Goal: Task Accomplishment & Management: Manage account settings

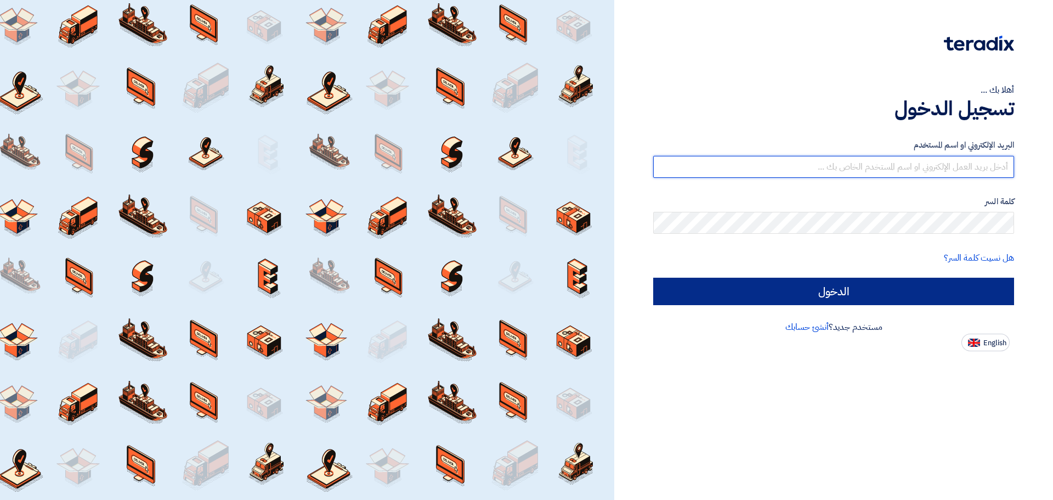
type input "[EMAIL_ADDRESS][DOMAIN_NAME]"
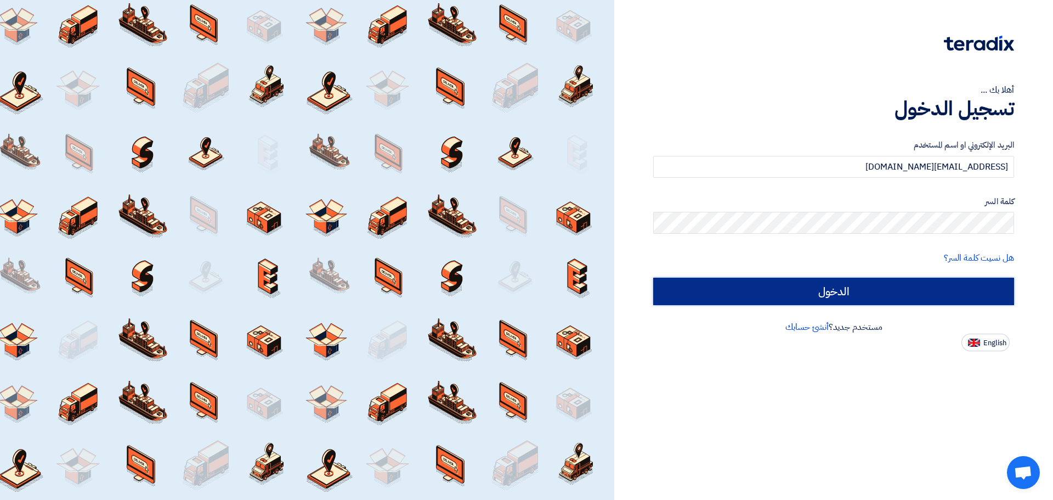
click at [830, 285] on input "الدخول" at bounding box center [833, 290] width 361 height 27
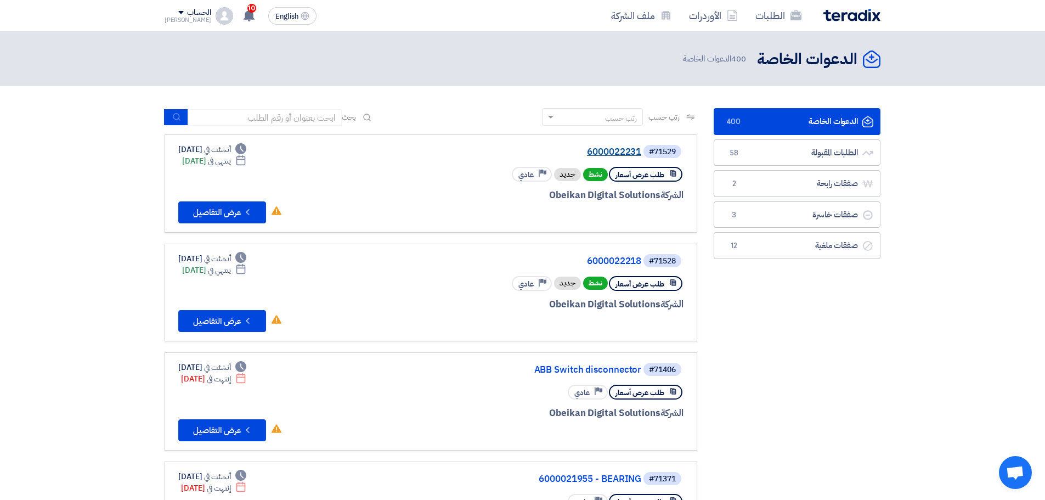
click at [617, 151] on link "6000022231" at bounding box center [531, 152] width 219 height 10
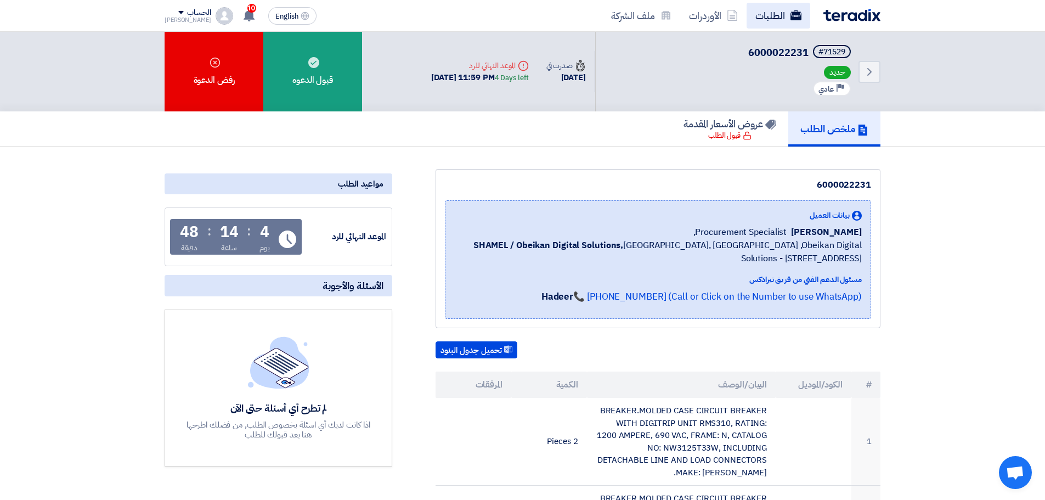
click at [791, 14] on use at bounding box center [795, 15] width 11 height 10
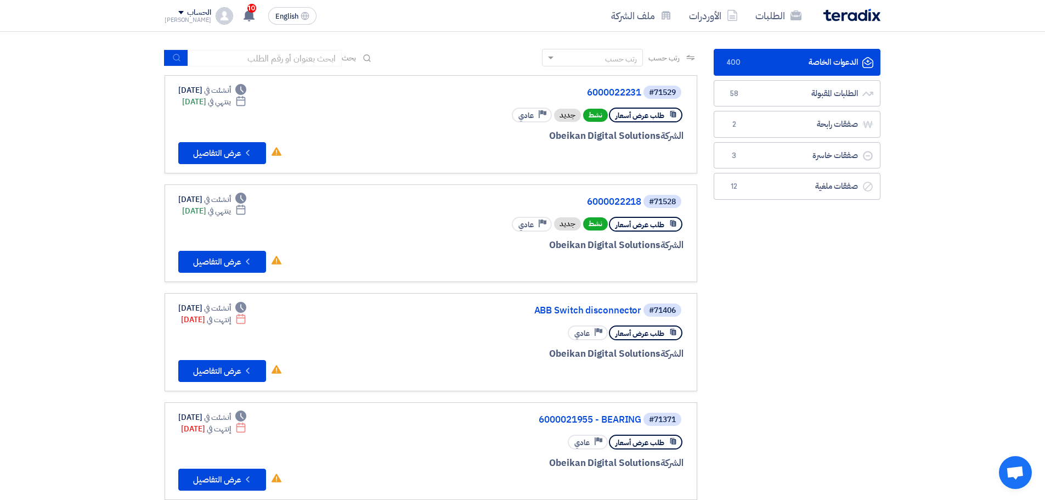
scroll to position [55, 0]
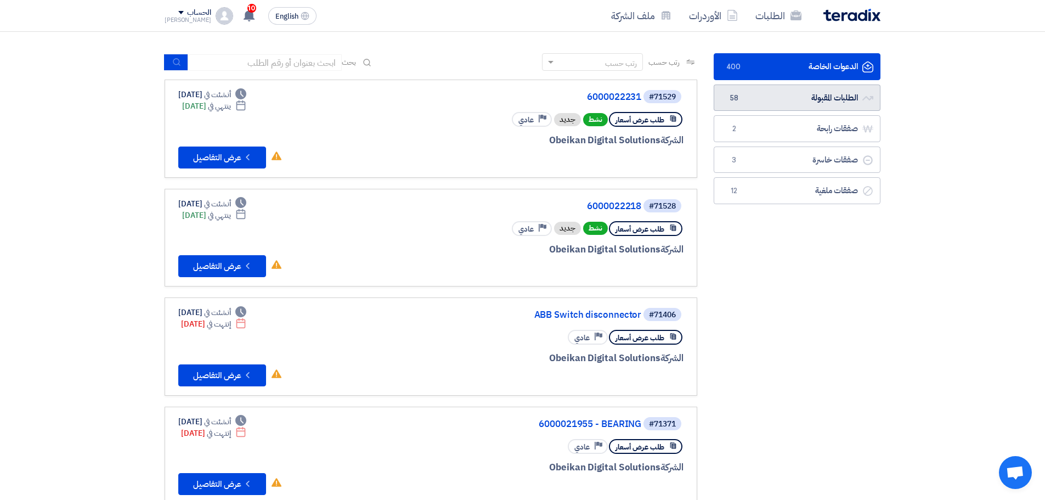
click at [746, 97] on link "الطلبات المقبولة الطلبات المقبولة 58" at bounding box center [796, 97] width 167 height 27
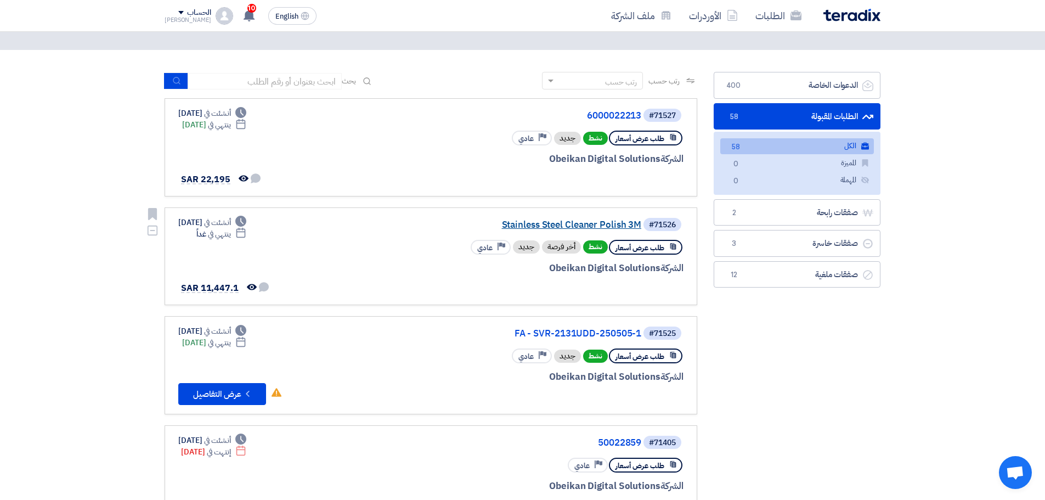
scroll to position [55, 0]
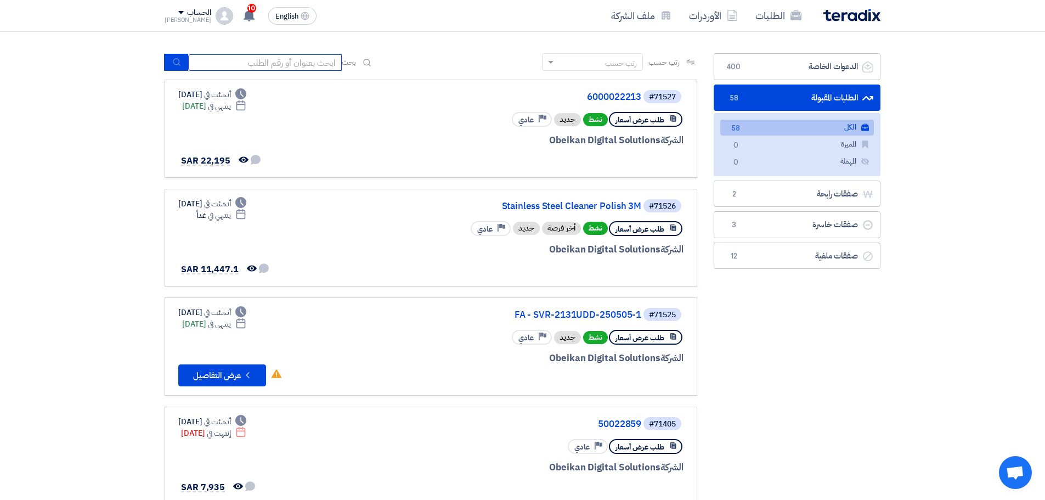
click at [261, 59] on input at bounding box center [265, 62] width 154 height 16
click at [787, 89] on link "الطلبات المقبولة الطلبات المقبولة 58" at bounding box center [796, 97] width 167 height 27
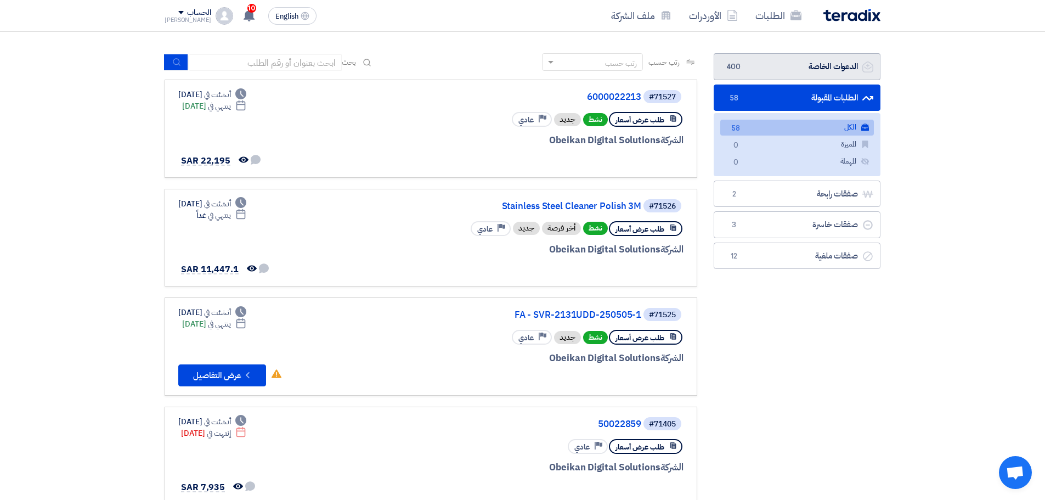
click at [774, 65] on link "الدعوات الخاصة الدعوات الخاصة 400" at bounding box center [796, 66] width 167 height 27
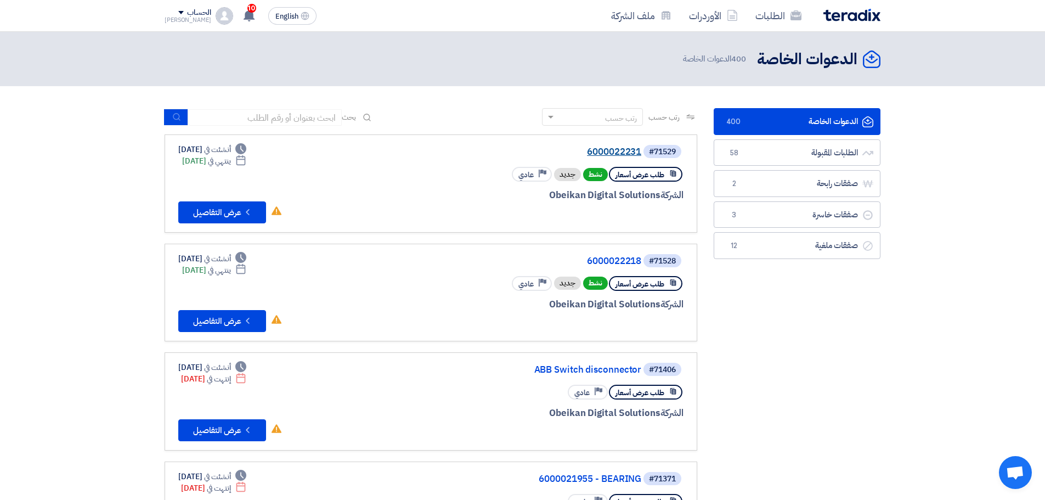
click at [622, 150] on link "6000022231" at bounding box center [531, 152] width 219 height 10
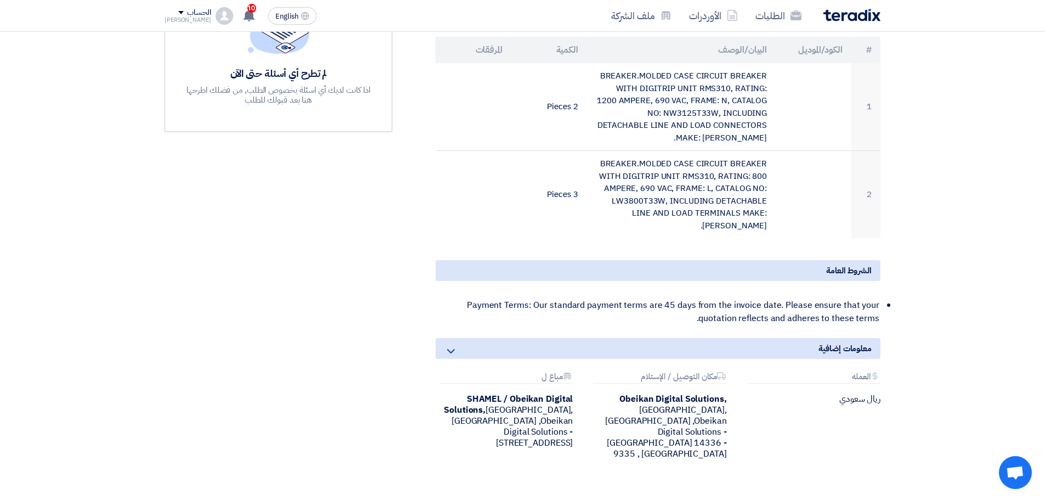
scroll to position [274, 0]
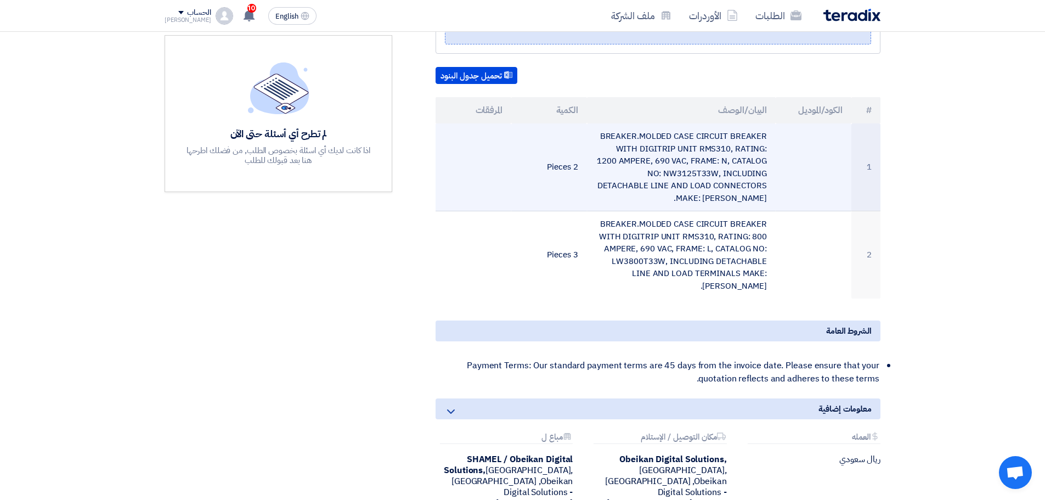
click at [696, 160] on td "BREAKER.MOLDED CASE CIRCUIT BREAKER WITH DIGITRIP UNIT RMS310, RATING: 1200 AMP…" at bounding box center [681, 167] width 189 height 88
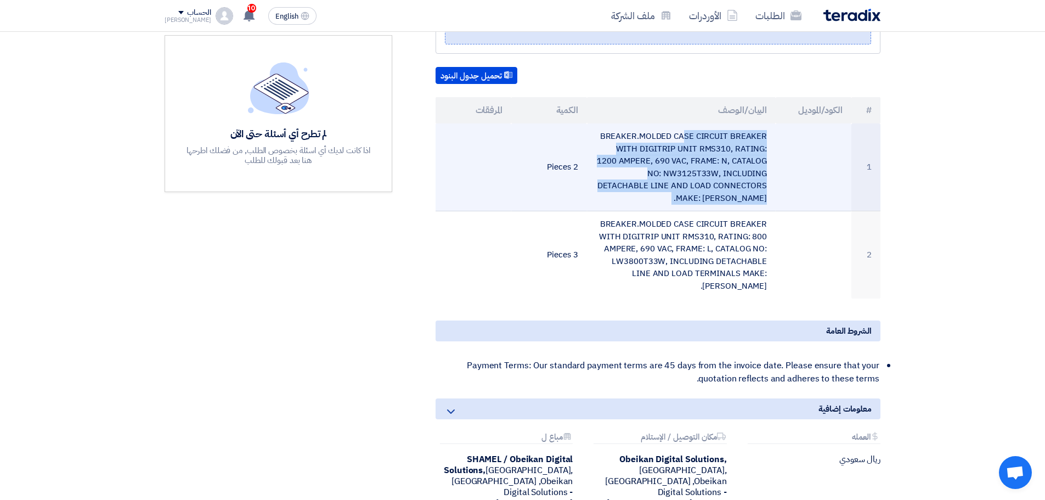
click at [696, 160] on td "BREAKER.MOLDED CASE CIRCUIT BREAKER WITH DIGITRIP UNIT RMS310, RATING: 1200 AMP…" at bounding box center [681, 167] width 189 height 88
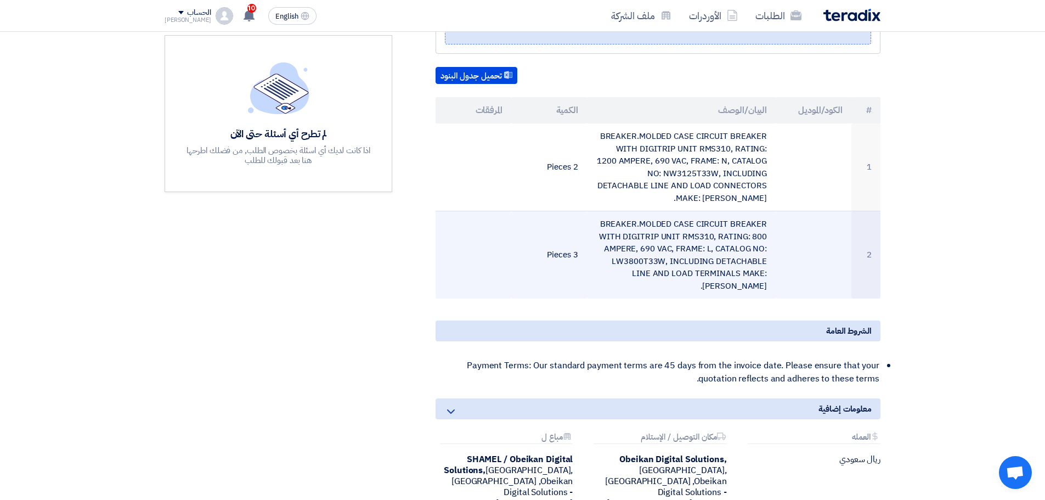
click at [717, 220] on td "BREAKER.MOLDED CASE CIRCUIT BREAKER WITH DIGITRIP UNIT RMS310, RATING: 800 AMPE…" at bounding box center [681, 255] width 189 height 88
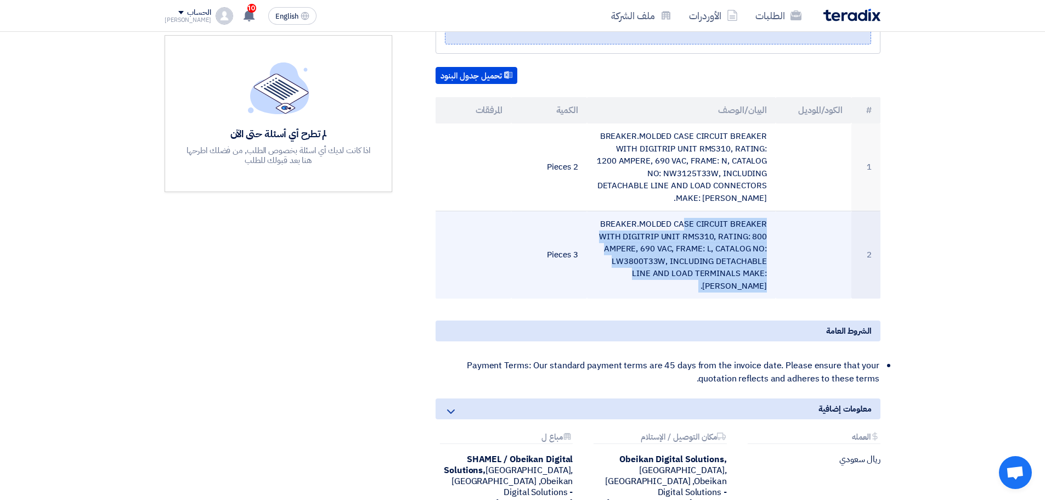
click at [717, 220] on td "BREAKER.MOLDED CASE CIRCUIT BREAKER WITH DIGITRIP UNIT RMS310, RATING: 800 AMPE…" at bounding box center [681, 255] width 189 height 88
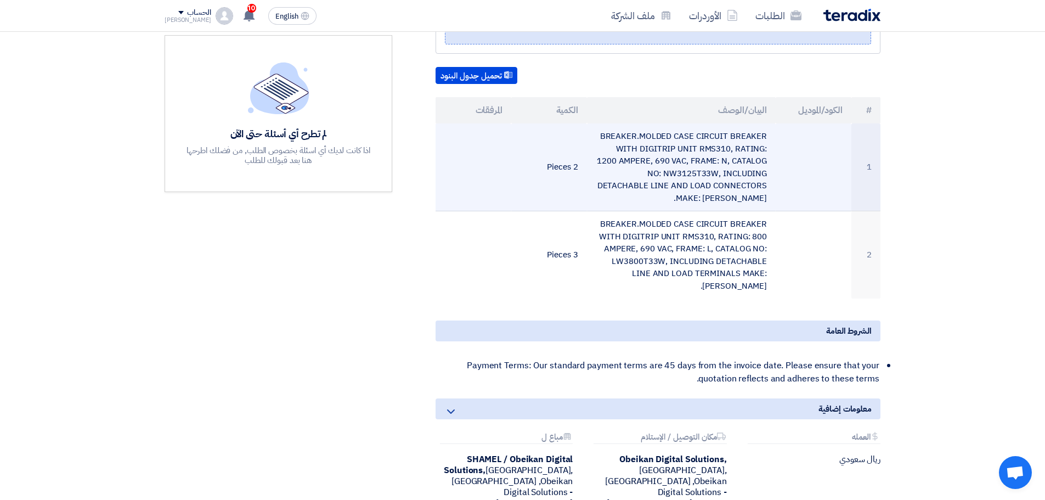
click at [714, 154] on td "BREAKER.MOLDED CASE CIRCUIT BREAKER WITH DIGITRIP UNIT RMS310, RATING: 1200 AMP…" at bounding box center [681, 167] width 189 height 88
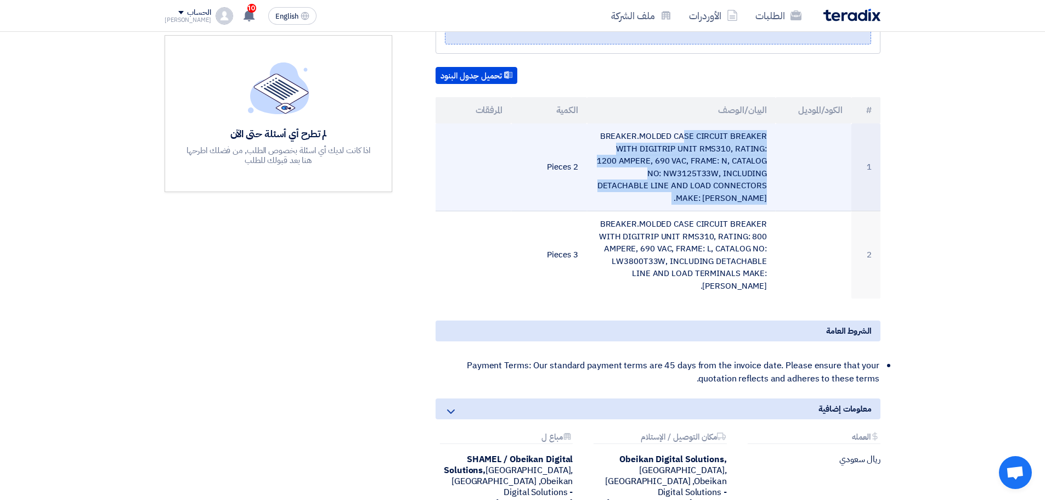
click at [714, 154] on td "BREAKER.MOLDED CASE CIRCUIT BREAKER WITH DIGITRIP UNIT RMS310, RATING: 1200 AMP…" at bounding box center [681, 167] width 189 height 88
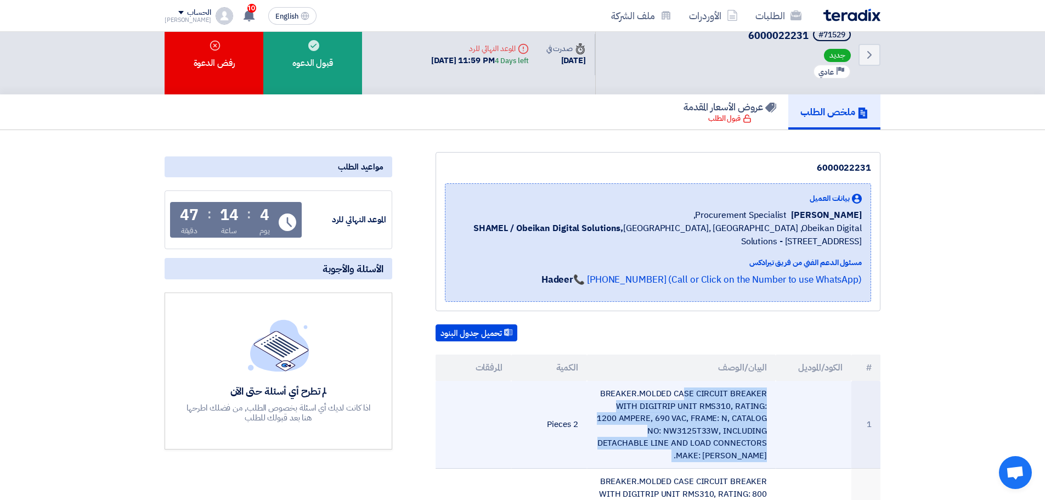
scroll to position [0, 0]
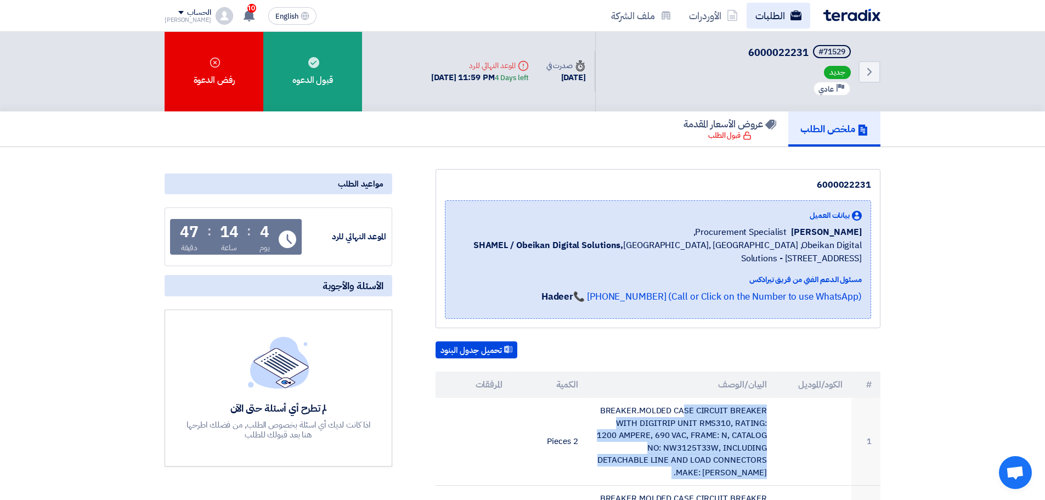
click at [772, 18] on link "الطلبات" at bounding box center [778, 16] width 64 height 26
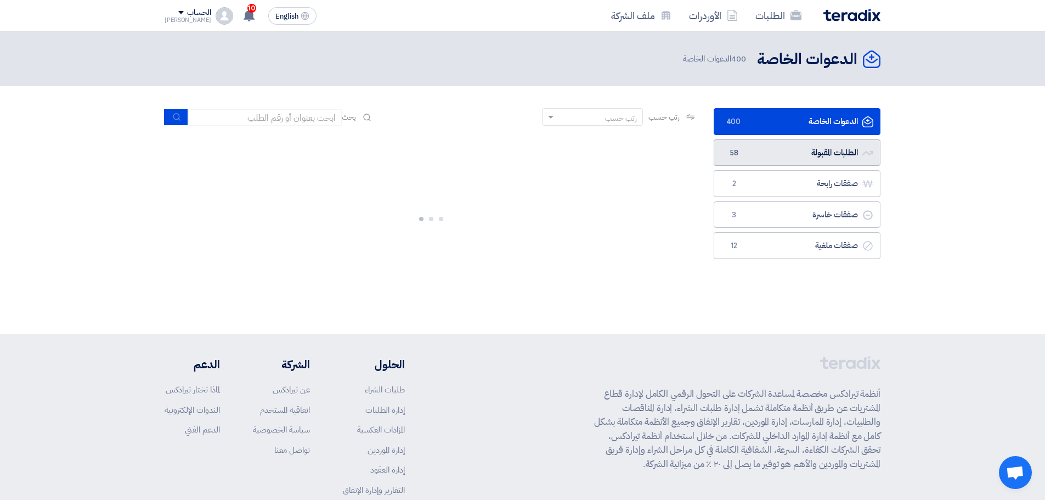
click at [786, 156] on link "الطلبات المقبولة الطلبات المقبولة 58" at bounding box center [796, 152] width 167 height 27
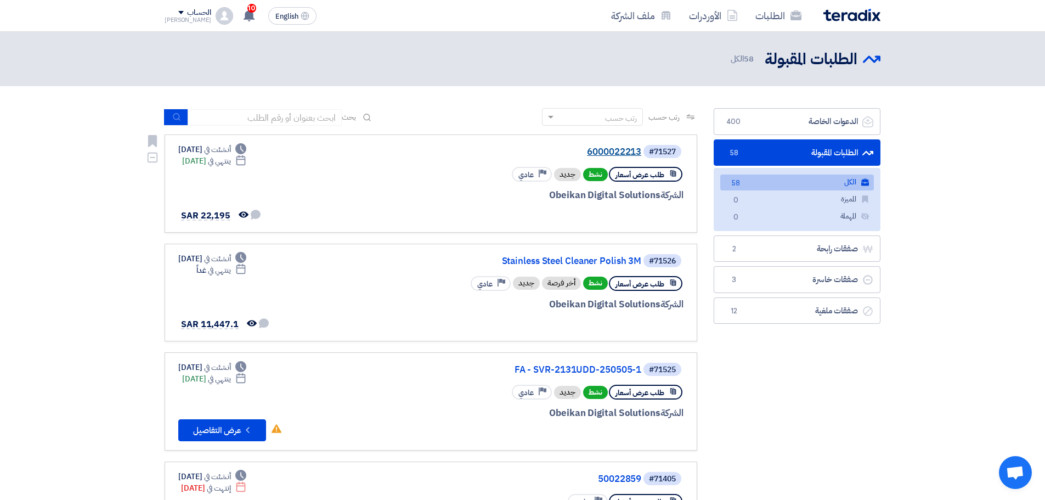
click at [617, 155] on link "6000022213" at bounding box center [531, 152] width 219 height 10
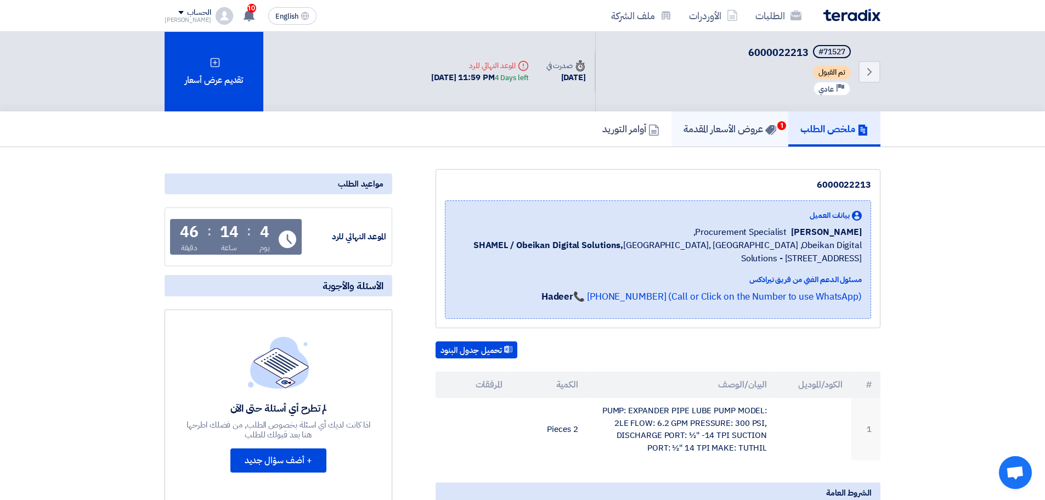
click at [716, 123] on h5 "عروض الأسعار المقدمة 1" at bounding box center [729, 128] width 93 height 13
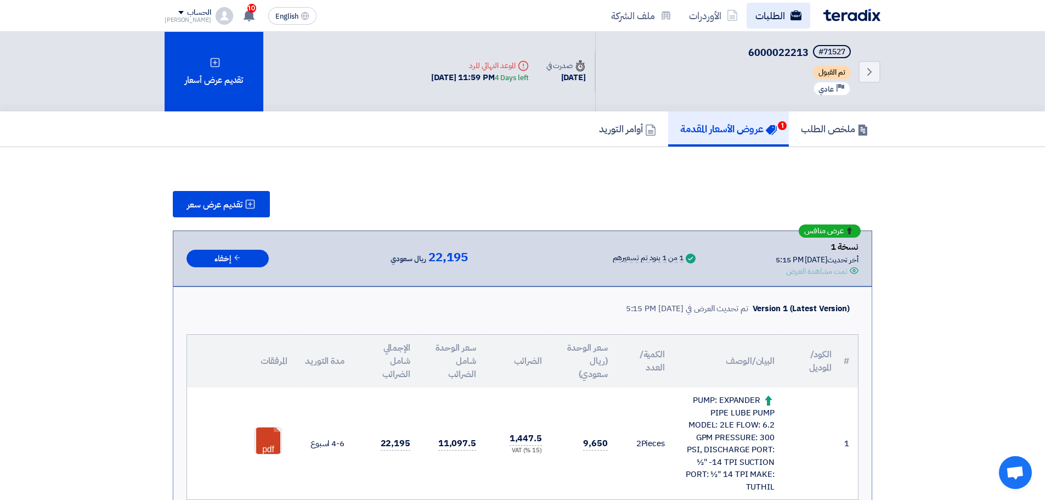
click at [785, 19] on link "الطلبات" at bounding box center [778, 16] width 64 height 26
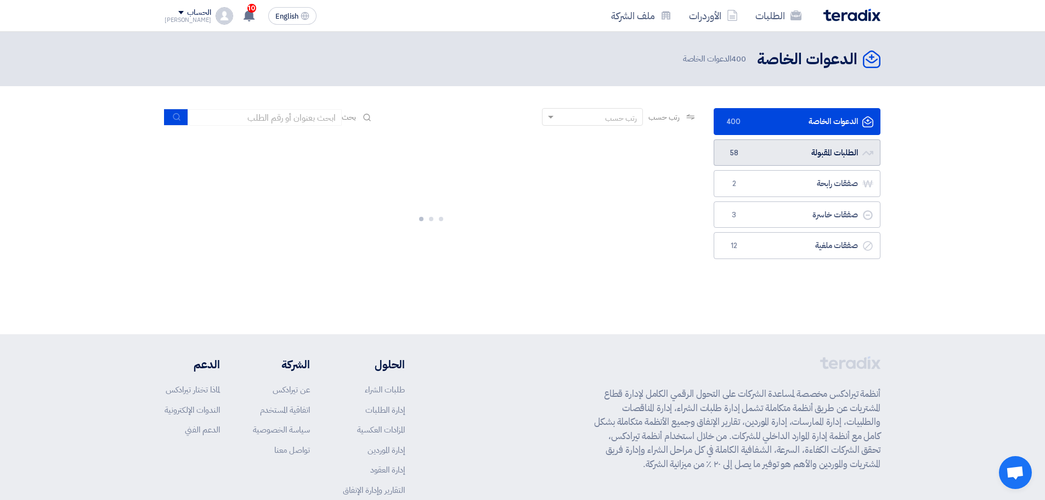
click at [752, 147] on link "الطلبات المقبولة الطلبات المقبولة 58" at bounding box center [796, 152] width 167 height 27
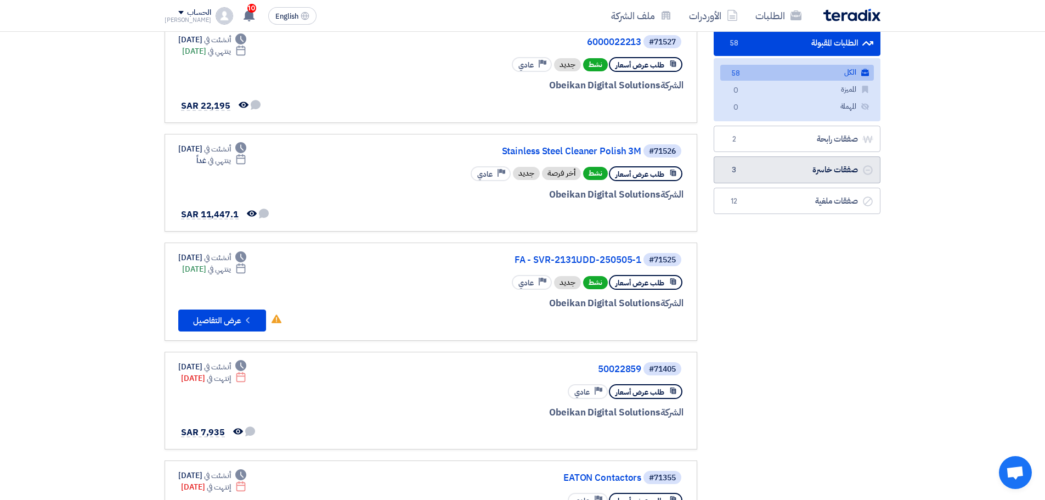
scroll to position [55, 0]
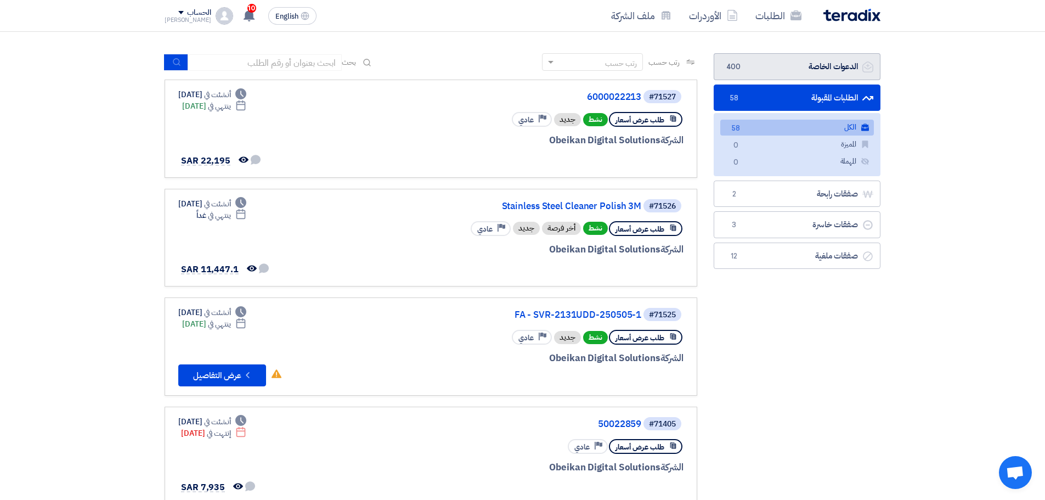
click at [749, 70] on link "الدعوات الخاصة الدعوات الخاصة 400" at bounding box center [796, 66] width 167 height 27
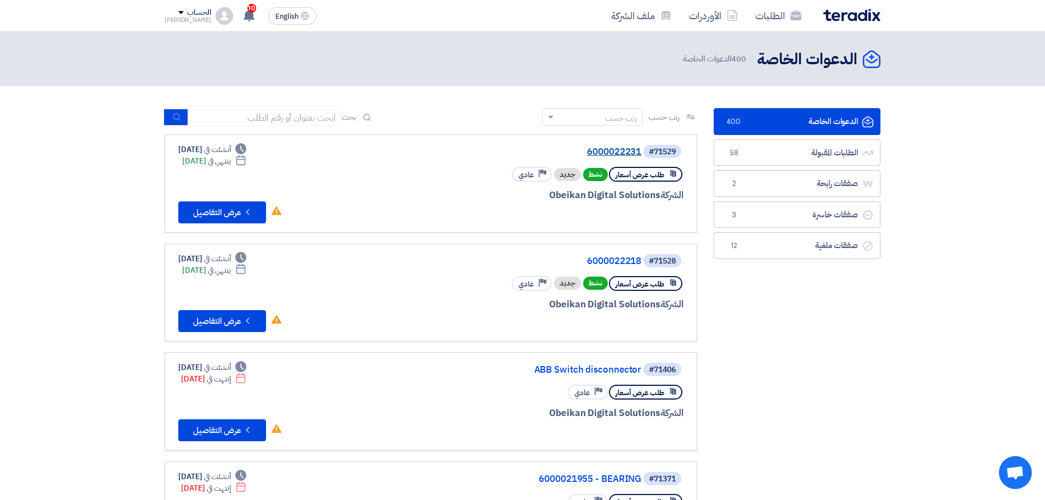
click at [618, 150] on link "6000022231" at bounding box center [531, 152] width 219 height 10
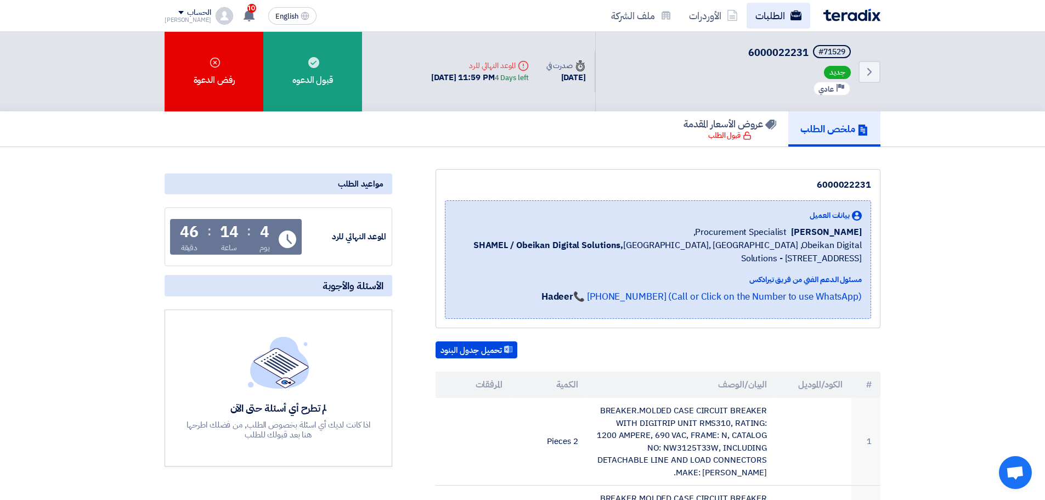
click at [783, 21] on link "الطلبات" at bounding box center [778, 16] width 64 height 26
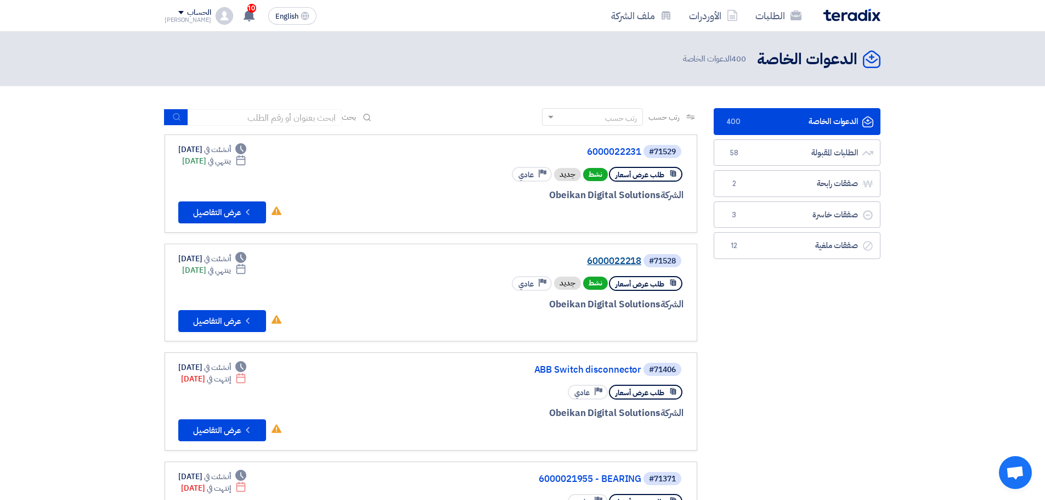
click at [621, 258] on link "6000022218" at bounding box center [531, 261] width 219 height 10
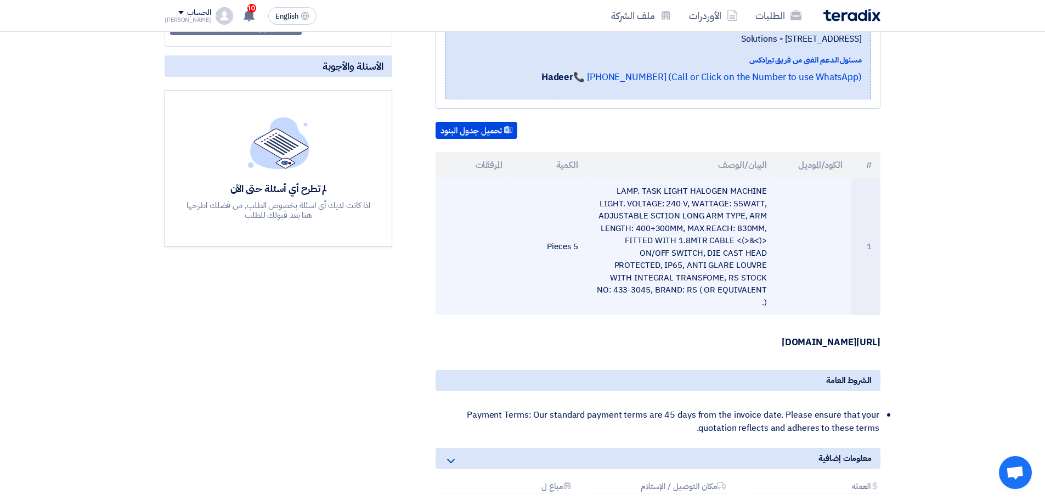
scroll to position [164, 0]
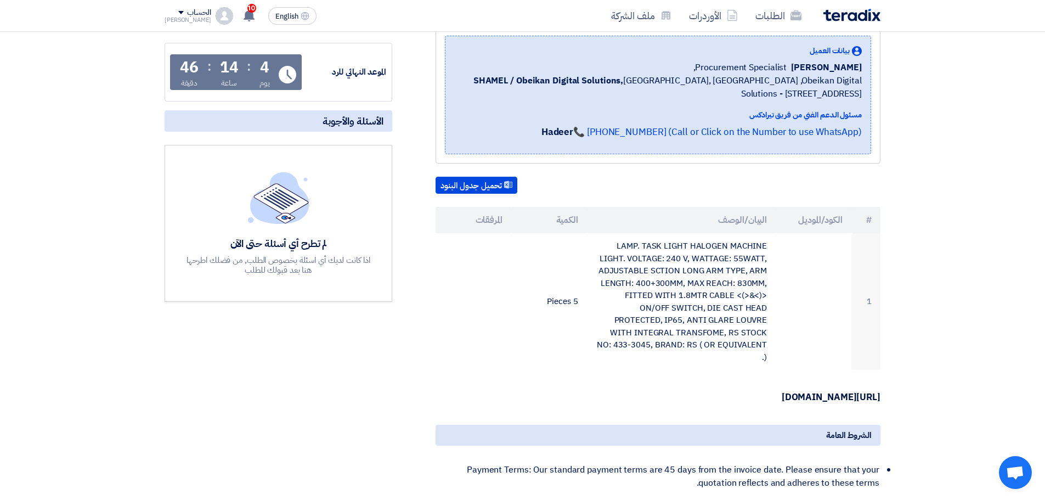
click at [781, 390] on strong "[URL][DOMAIN_NAME]" at bounding box center [830, 397] width 99 height 14
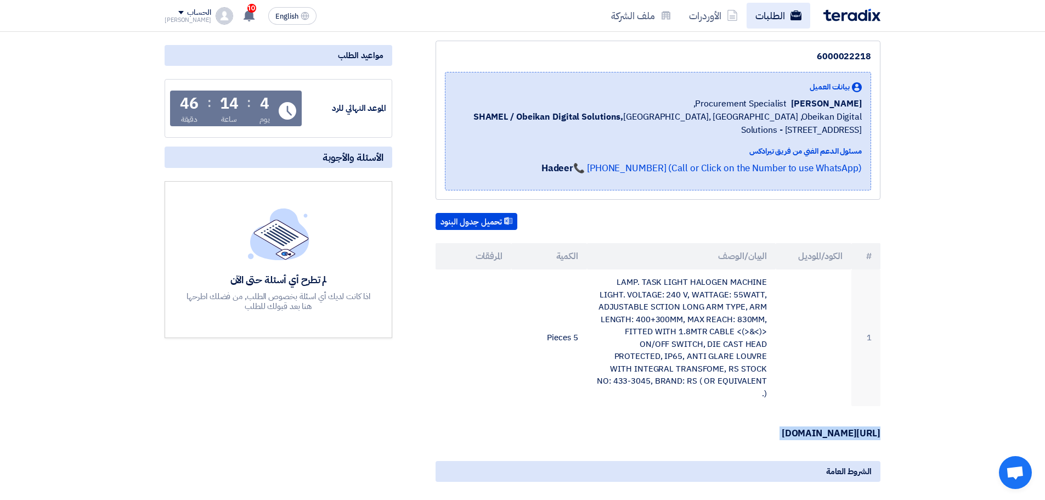
scroll to position [55, 0]
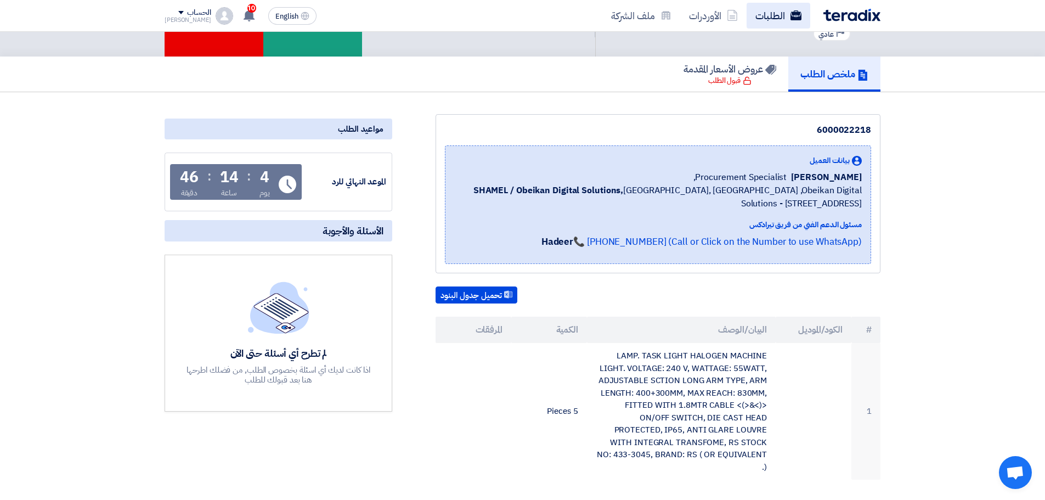
click at [796, 18] on use at bounding box center [795, 15] width 11 height 10
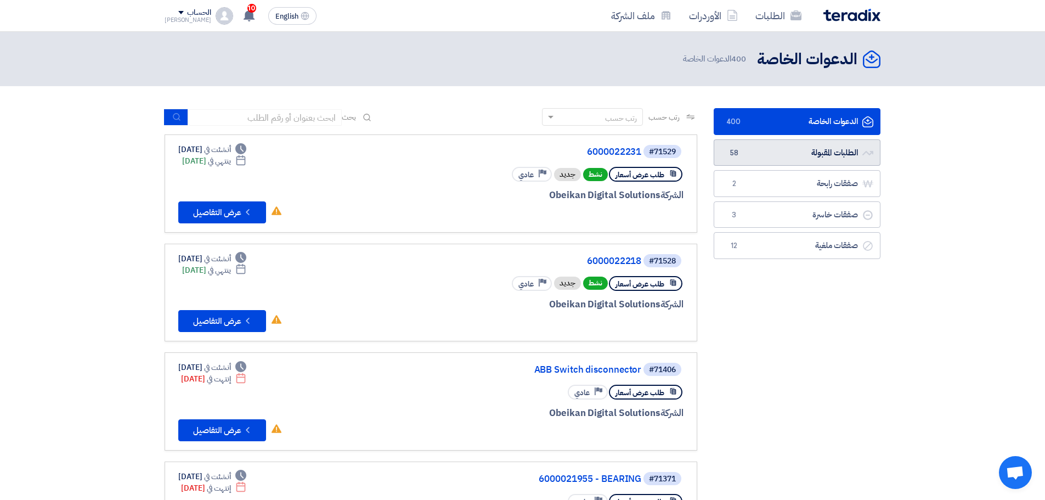
click at [779, 155] on link "الطلبات المقبولة الطلبات المقبولة 58" at bounding box center [796, 152] width 167 height 27
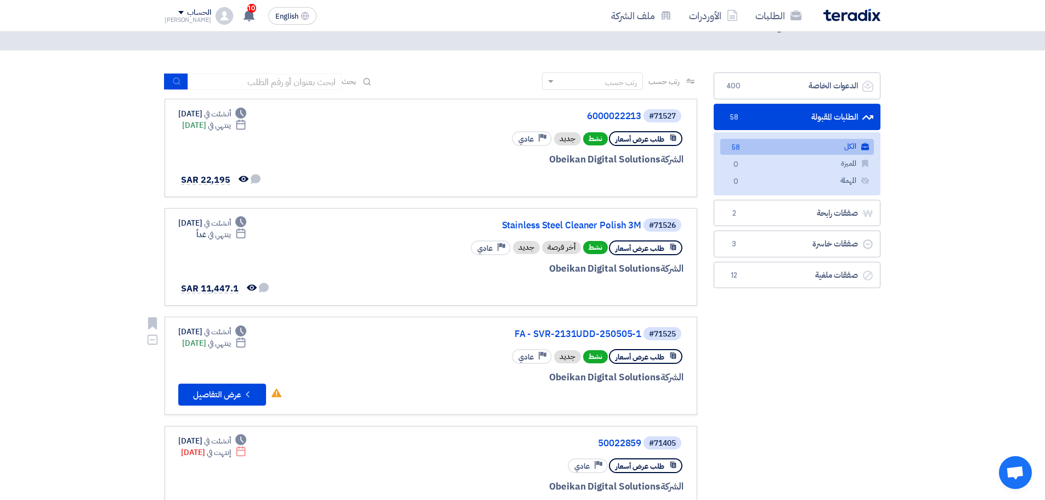
scroll to position [55, 0]
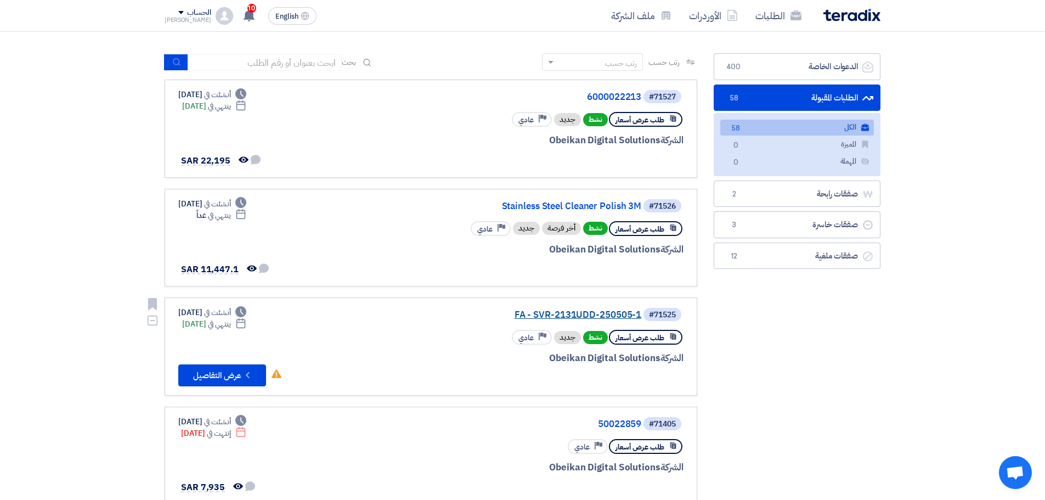
click at [609, 316] on link "FA - SVR-2131UDD-250505-1" at bounding box center [531, 315] width 219 height 10
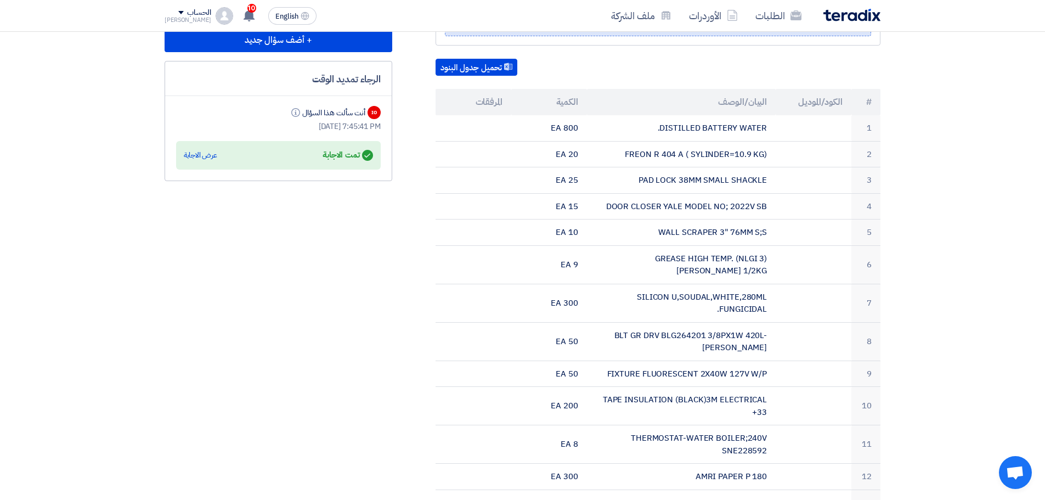
scroll to position [219, 0]
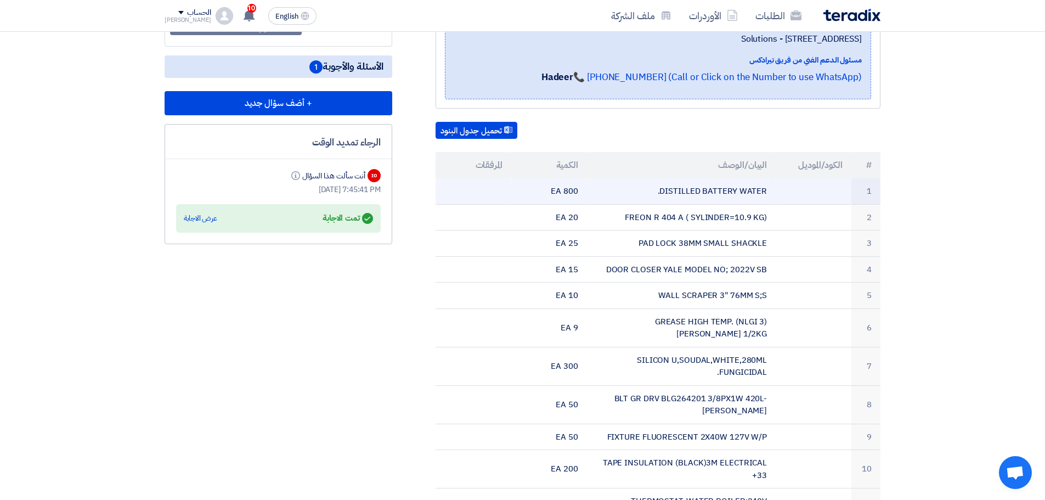
click at [689, 192] on td "DISTILLED BATTERY WATER." at bounding box center [681, 191] width 189 height 26
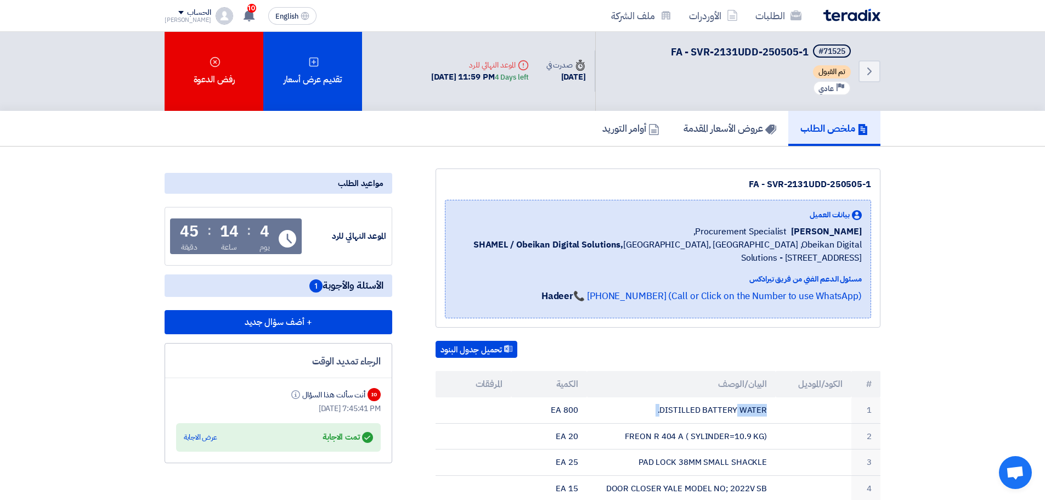
scroll to position [0, 0]
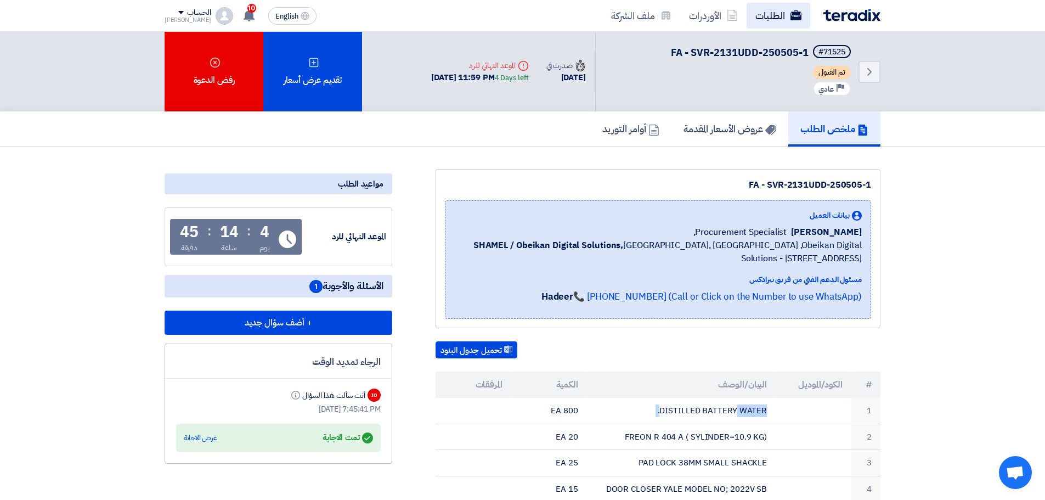
click at [764, 12] on link "الطلبات" at bounding box center [778, 16] width 64 height 26
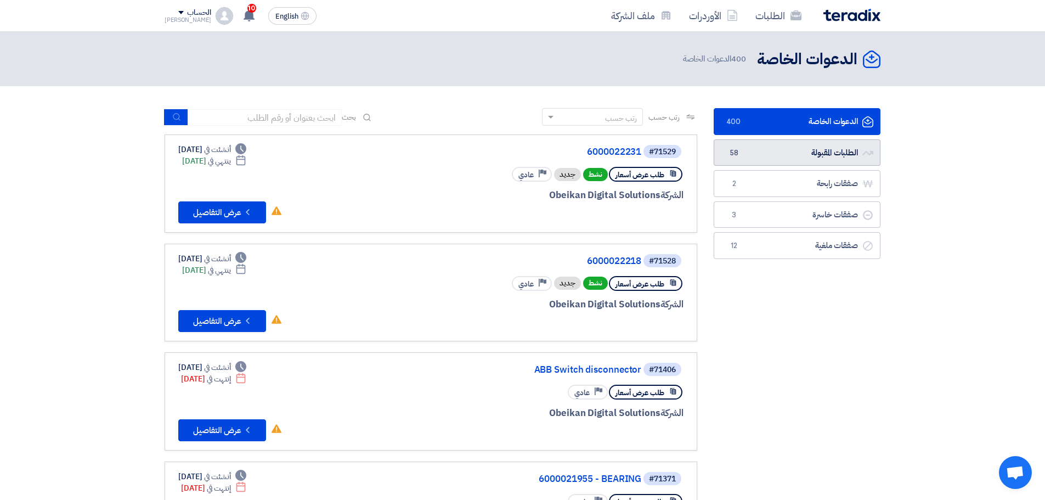
click at [740, 156] on span "58" at bounding box center [733, 152] width 13 height 11
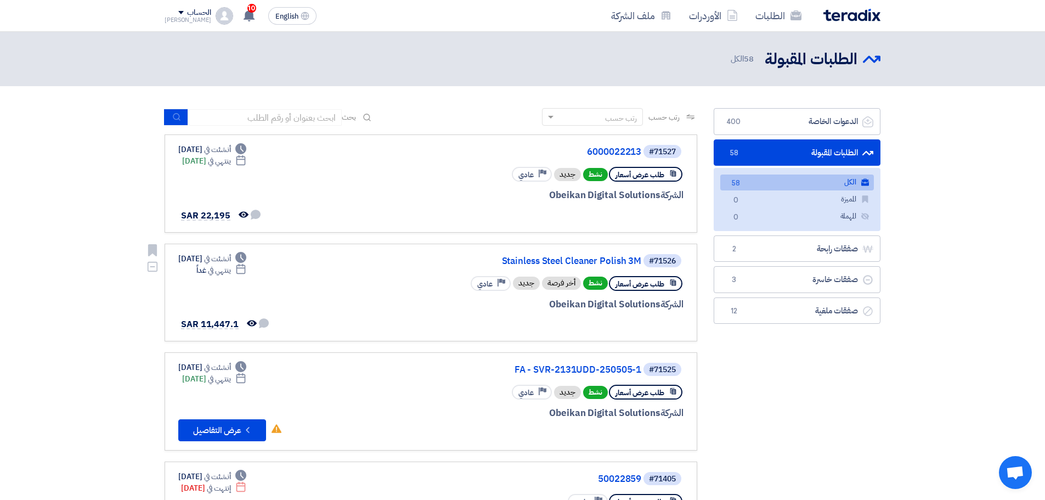
click at [579, 269] on div "#71526 Stainless Steel Cleaner Polish 3M طلب عرض أسعار نشط أخر فرصة جديد Priori…" at bounding box center [551, 293] width 264 height 80
click at [587, 258] on link "Stainless Steel Cleaner Polish 3M" at bounding box center [531, 261] width 219 height 10
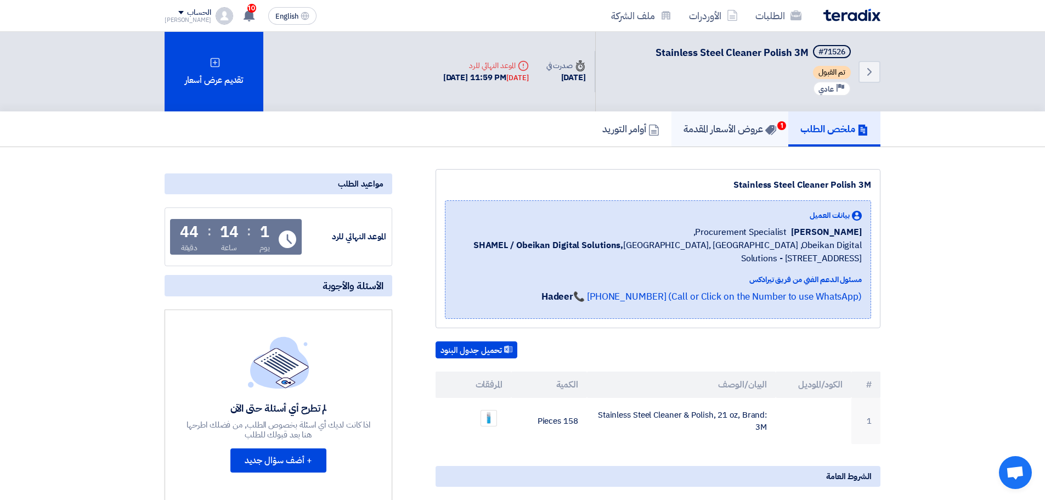
click at [748, 131] on h5 "عروض الأسعار المقدمة 1" at bounding box center [729, 128] width 93 height 13
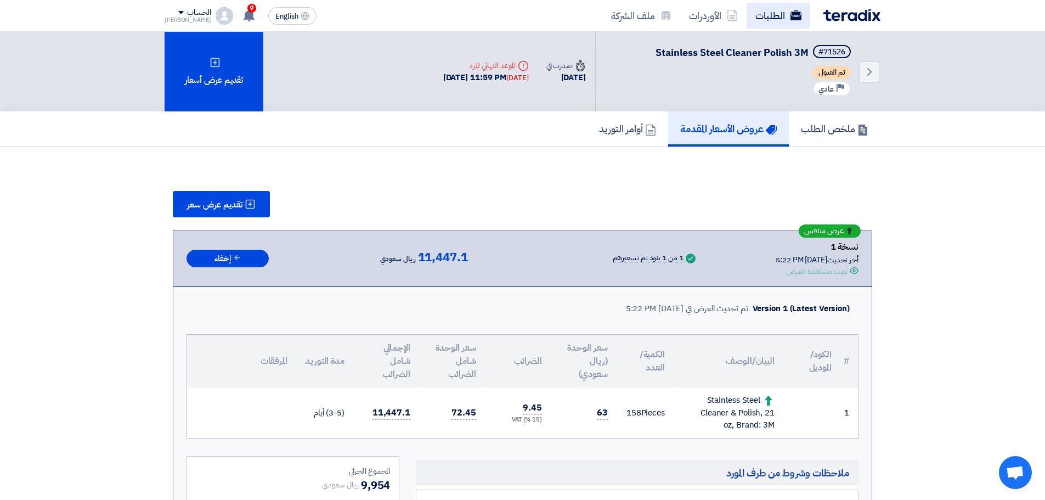
click at [776, 21] on link "الطلبات" at bounding box center [778, 16] width 64 height 26
